Goal: Task Accomplishment & Management: Use online tool/utility

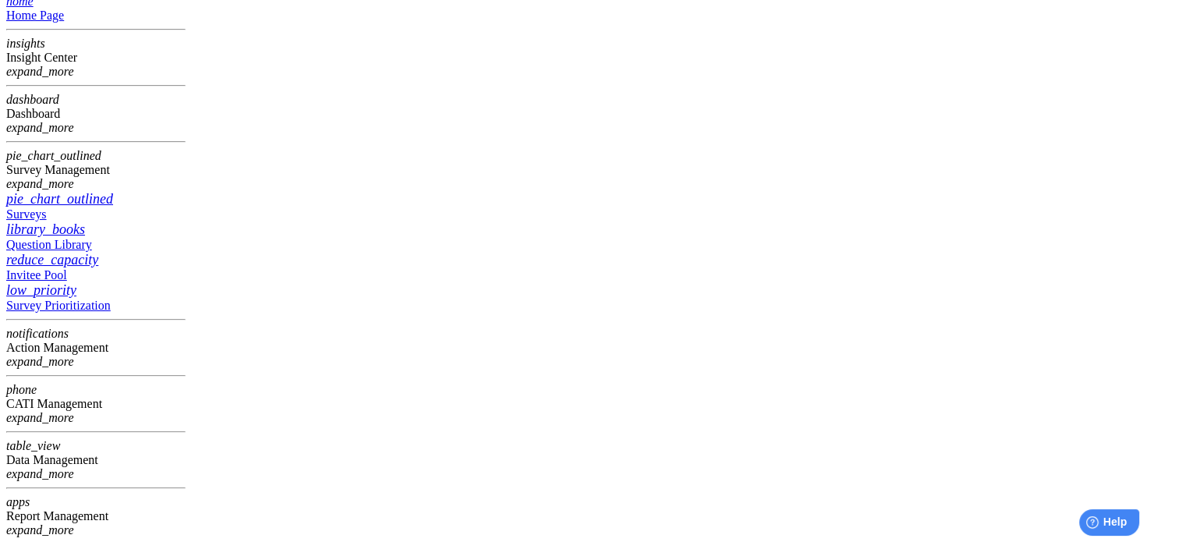
drag, startPoint x: 1032, startPoint y: 267, endPoint x: 963, endPoint y: 285, distance: 71.7
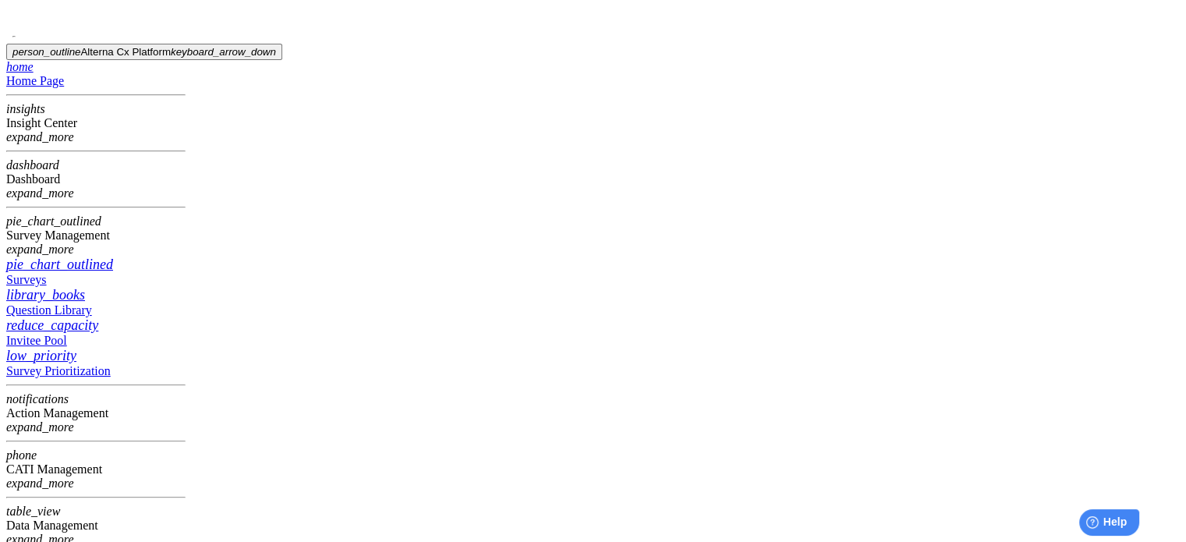
scroll to position [65, 0]
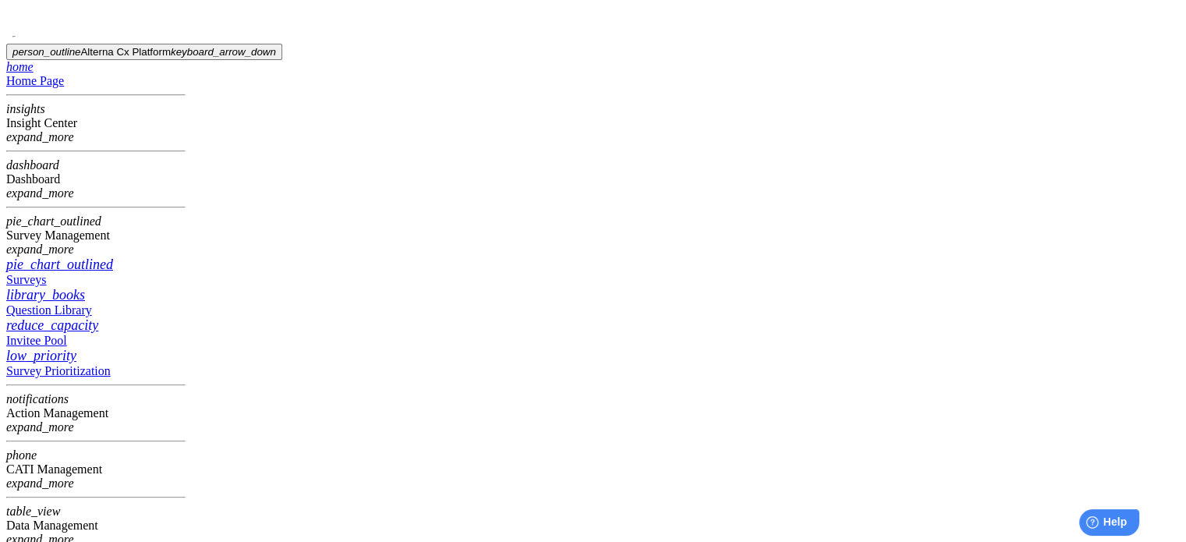
scroll to position [65, 0]
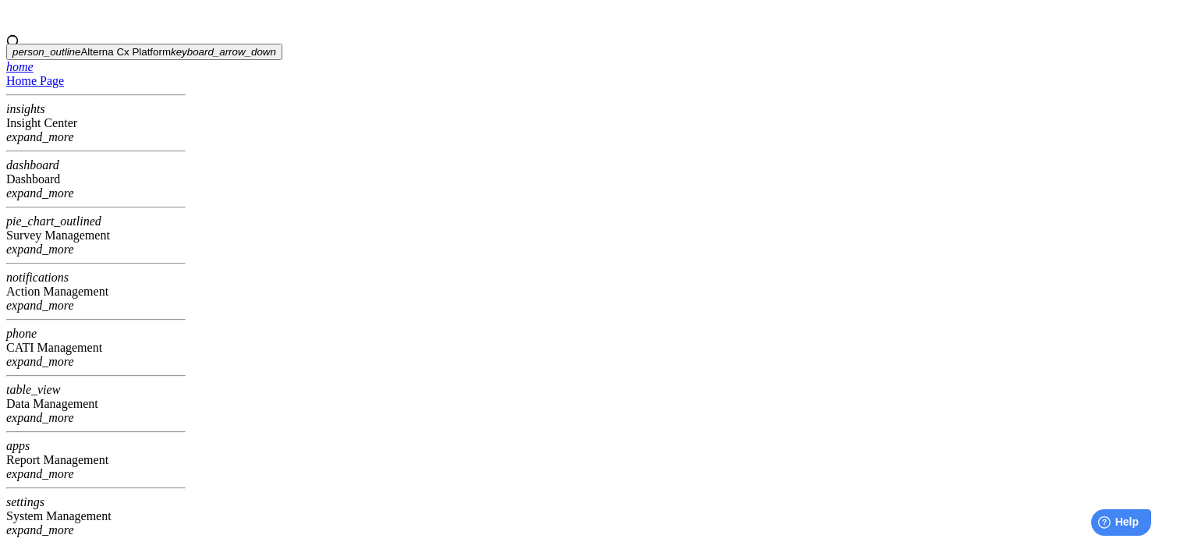
type input "**********"
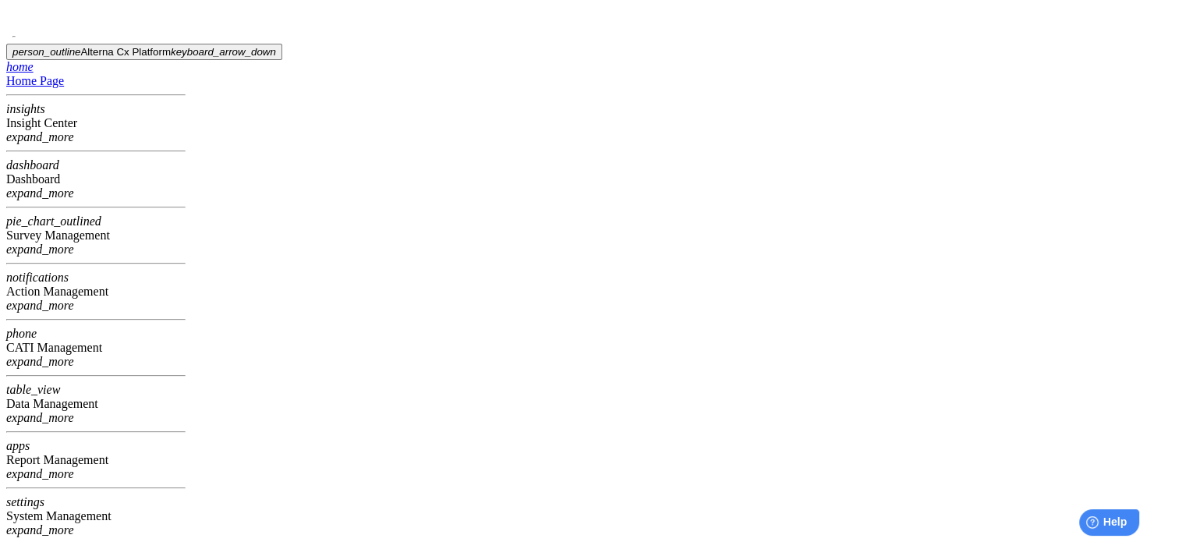
click at [755, 39] on header "0 person_outline Alterna Cx Platform keyboard_arrow_down" at bounding box center [592, 33] width 1173 height 54
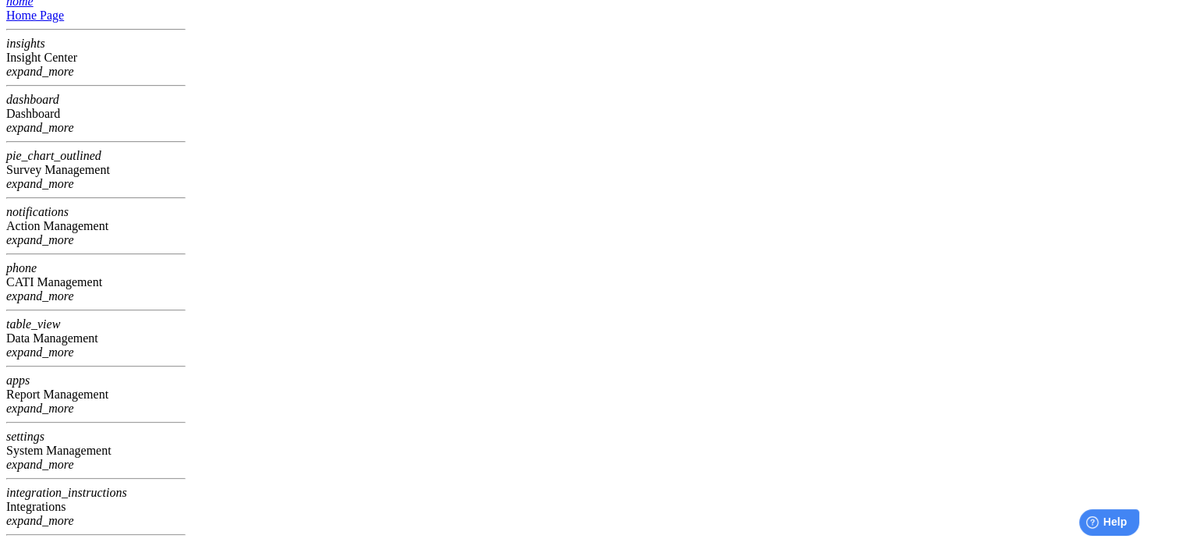
drag, startPoint x: 1038, startPoint y: 363, endPoint x: 979, endPoint y: 370, distance: 58.9
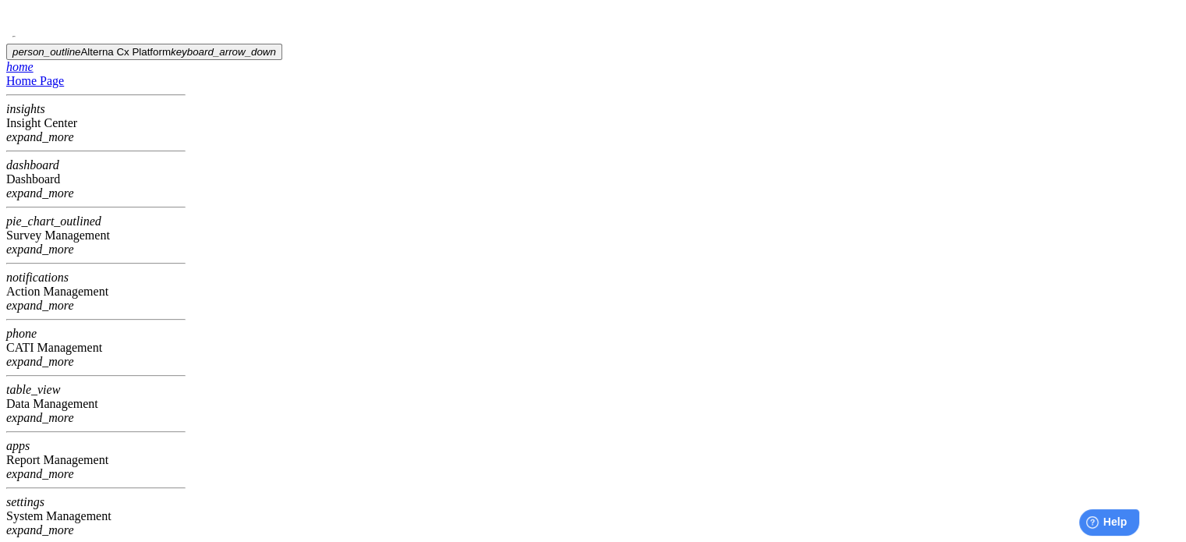
scroll to position [65, 0]
